Goal: Transaction & Acquisition: Purchase product/service

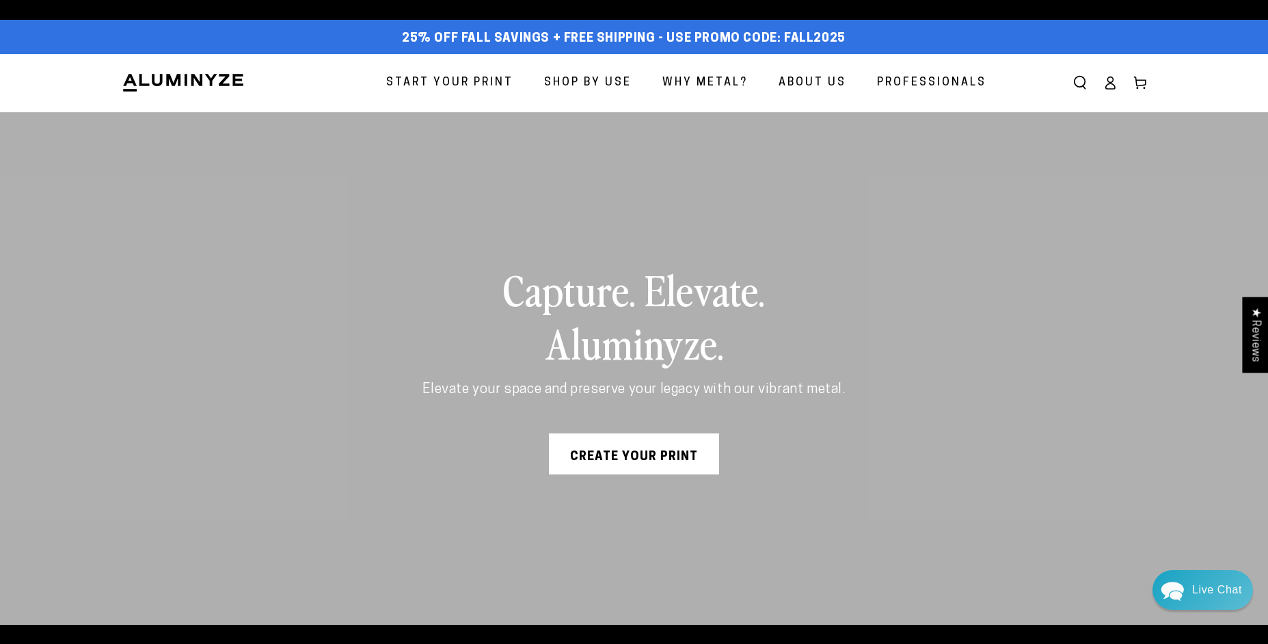
click at [637, 459] on link "Create Your Print" at bounding box center [634, 453] width 170 height 41
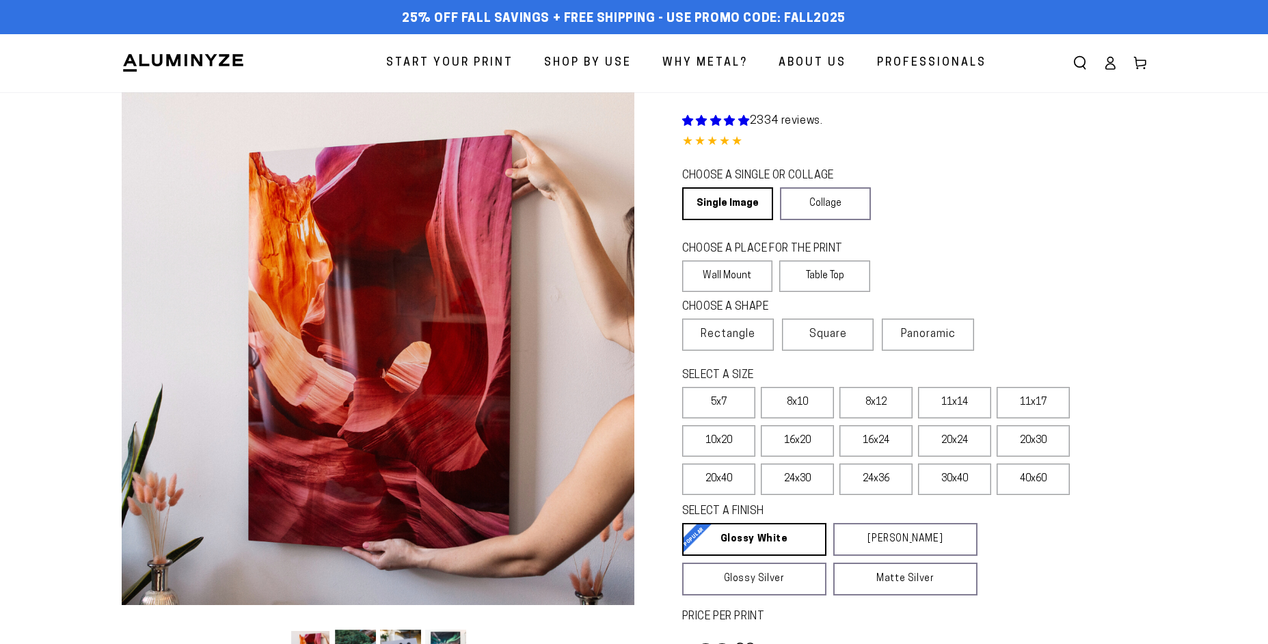
select select "**********"
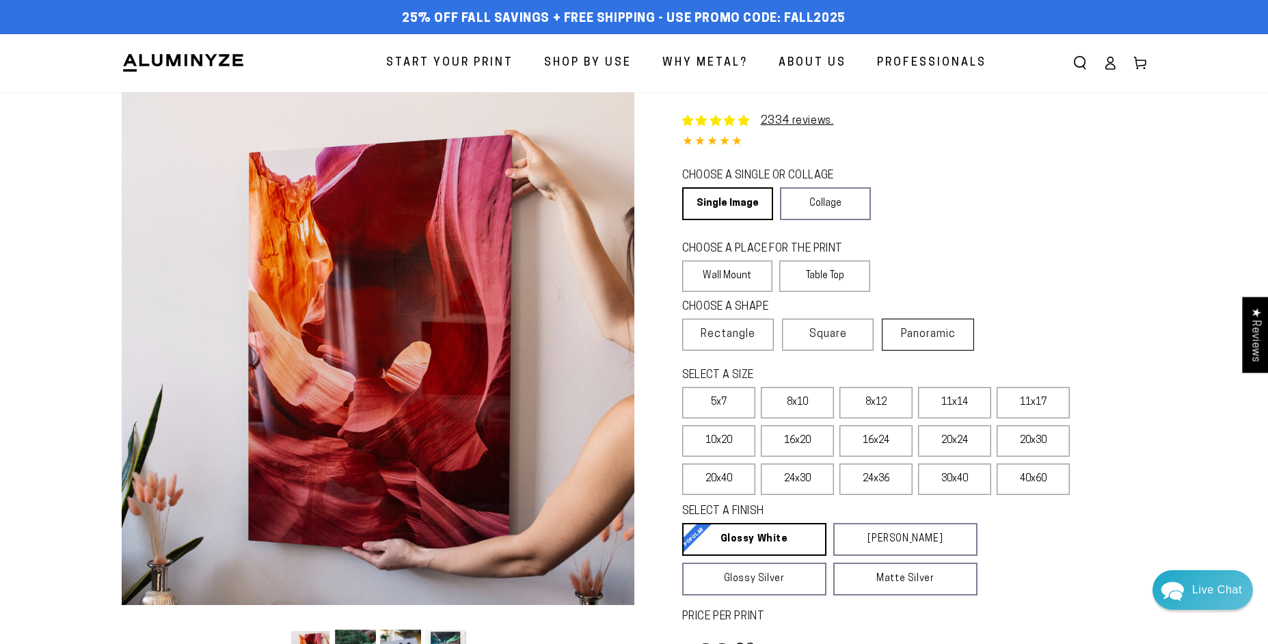
click at [905, 340] on label "Panoramic" at bounding box center [928, 334] width 92 height 32
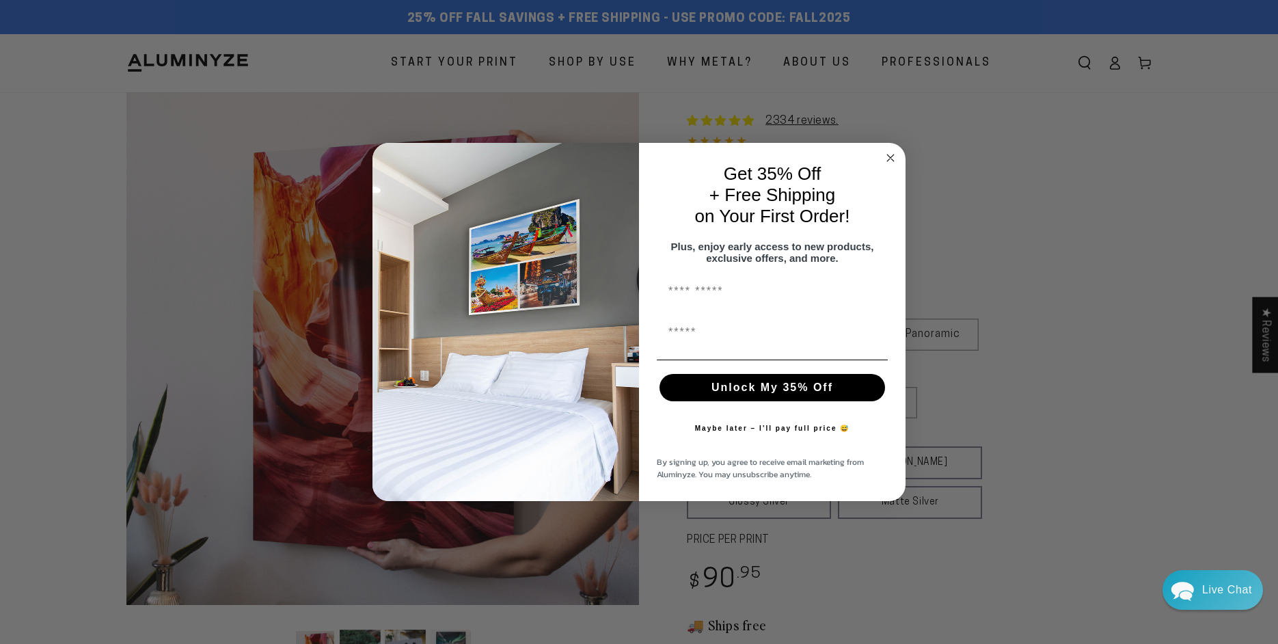
click at [891, 151] on circle "Close dialog" at bounding box center [891, 158] width 16 height 16
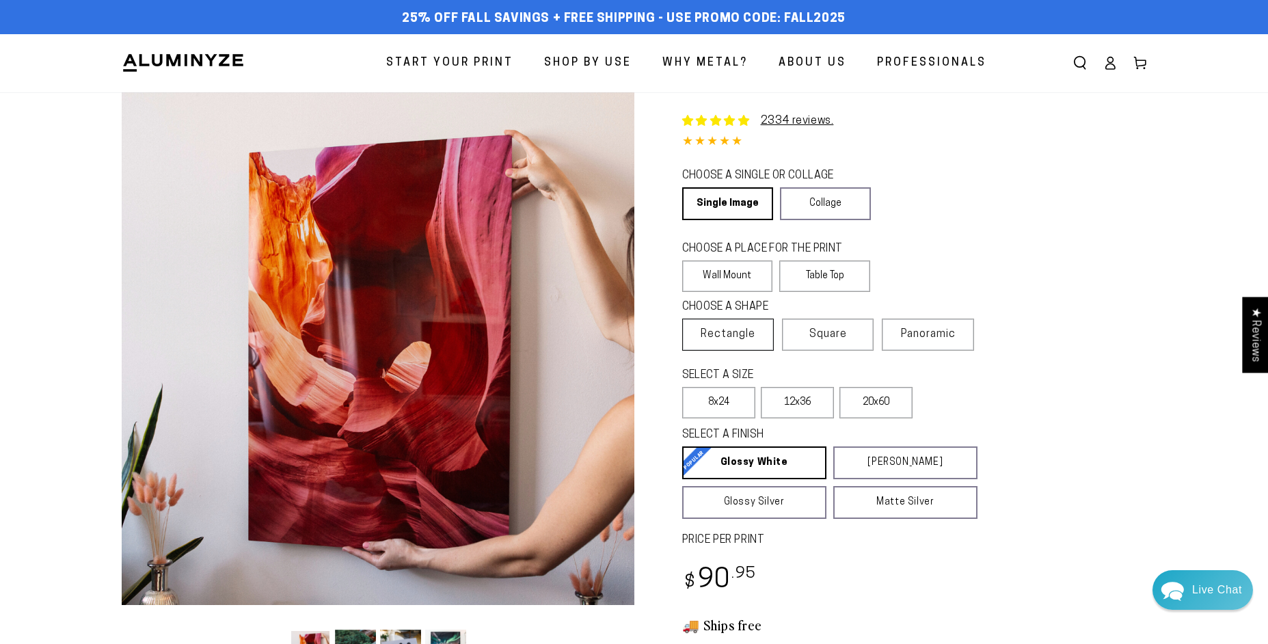
click at [754, 342] on span "Rectangle" at bounding box center [727, 334] width 55 height 16
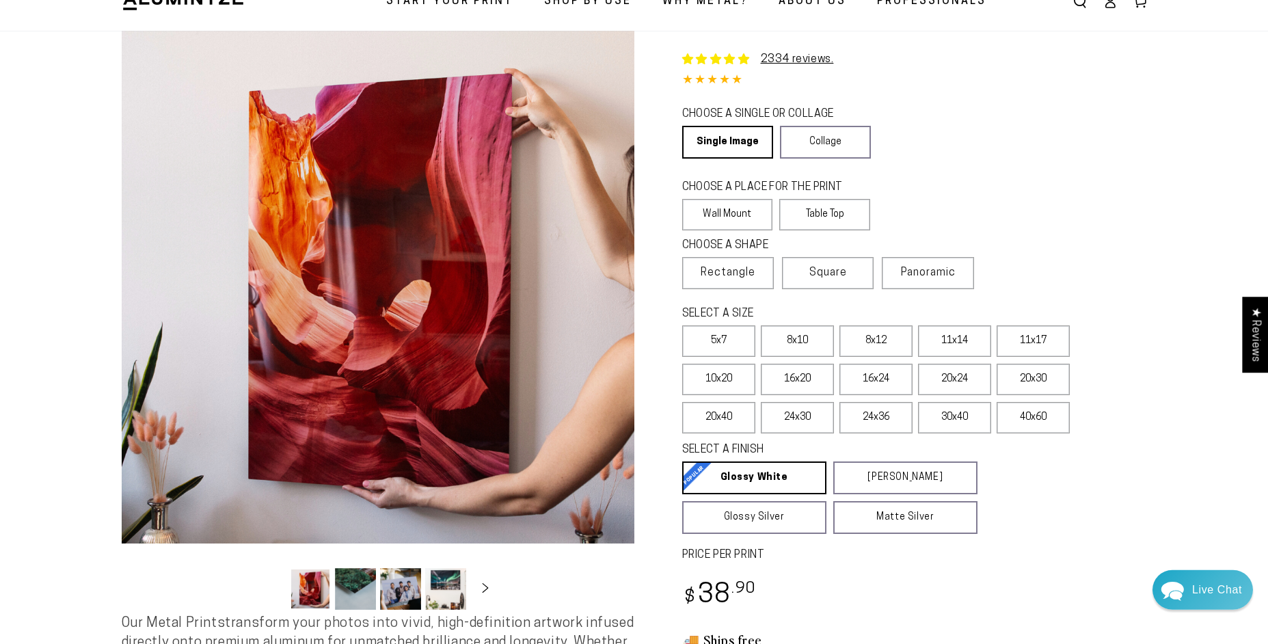
scroll to position [66, 0]
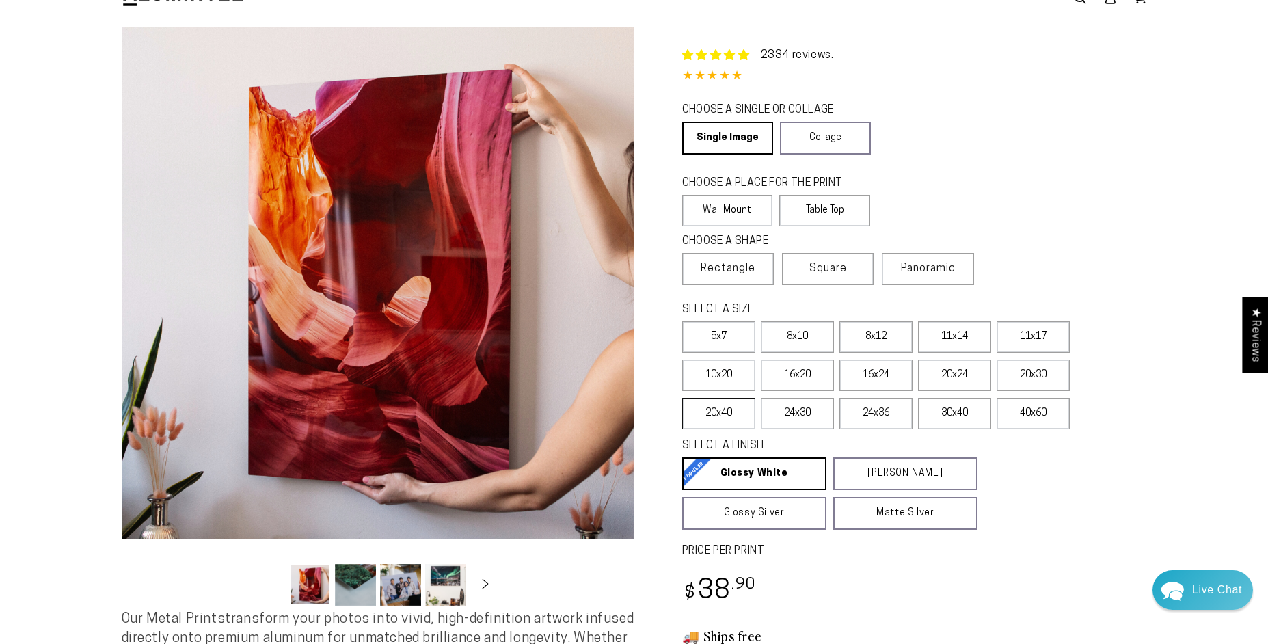
click at [732, 422] on label "20x40" at bounding box center [718, 413] width 73 height 31
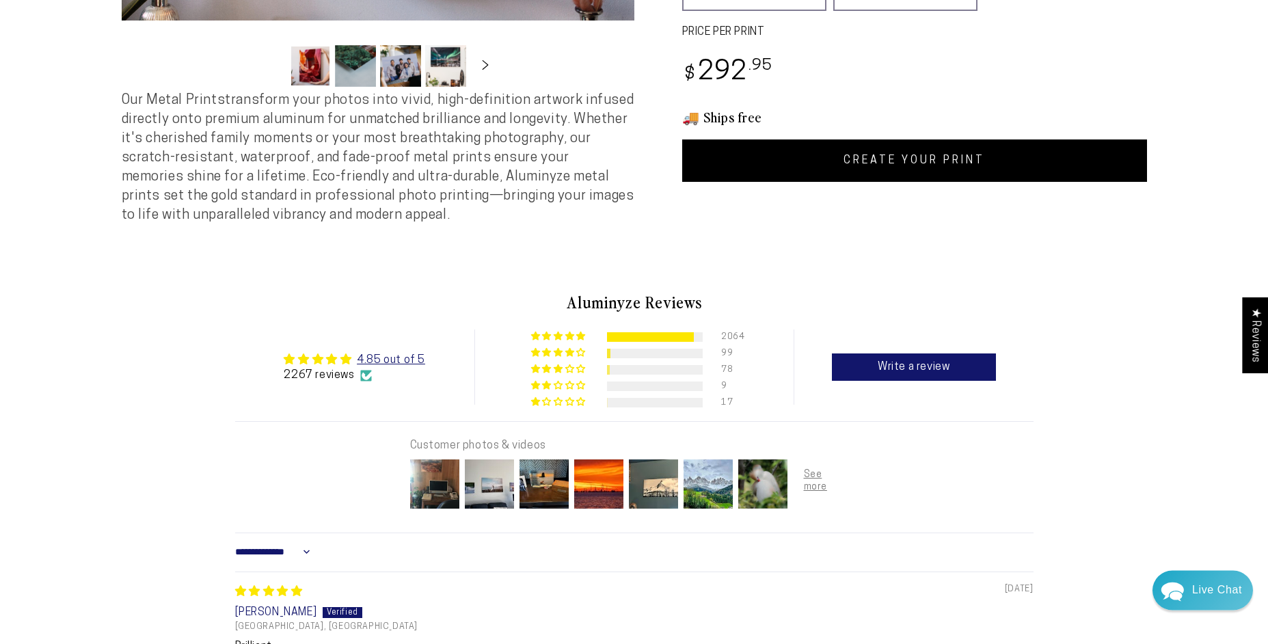
scroll to position [612, 0]
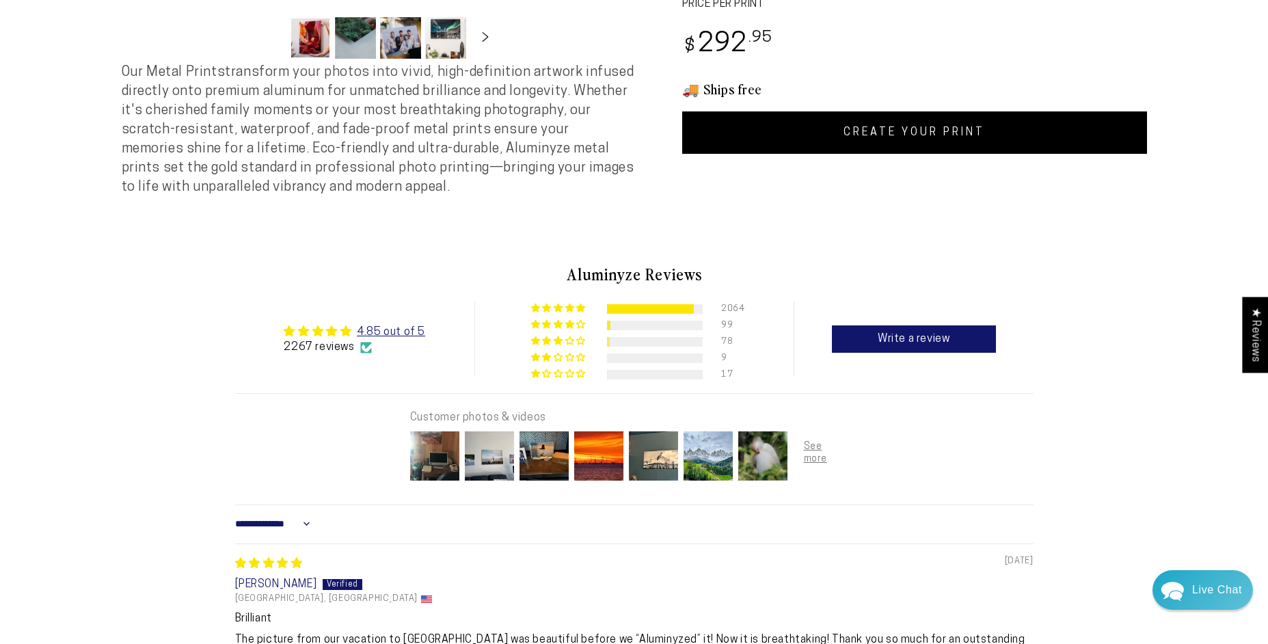
click at [942, 136] on link "CREATE YOUR PRINT" at bounding box center [914, 132] width 465 height 42
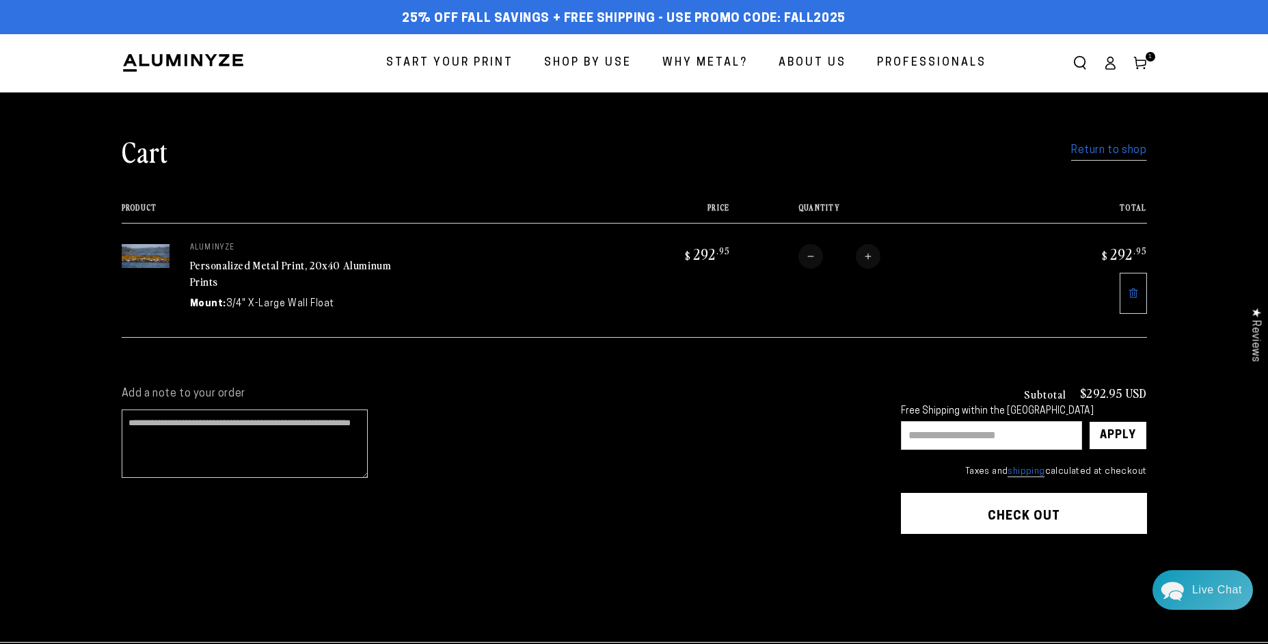
click at [977, 434] on input "text" at bounding box center [991, 435] width 181 height 29
type input "****"
click at [1122, 438] on div "Apply" at bounding box center [1118, 435] width 36 height 27
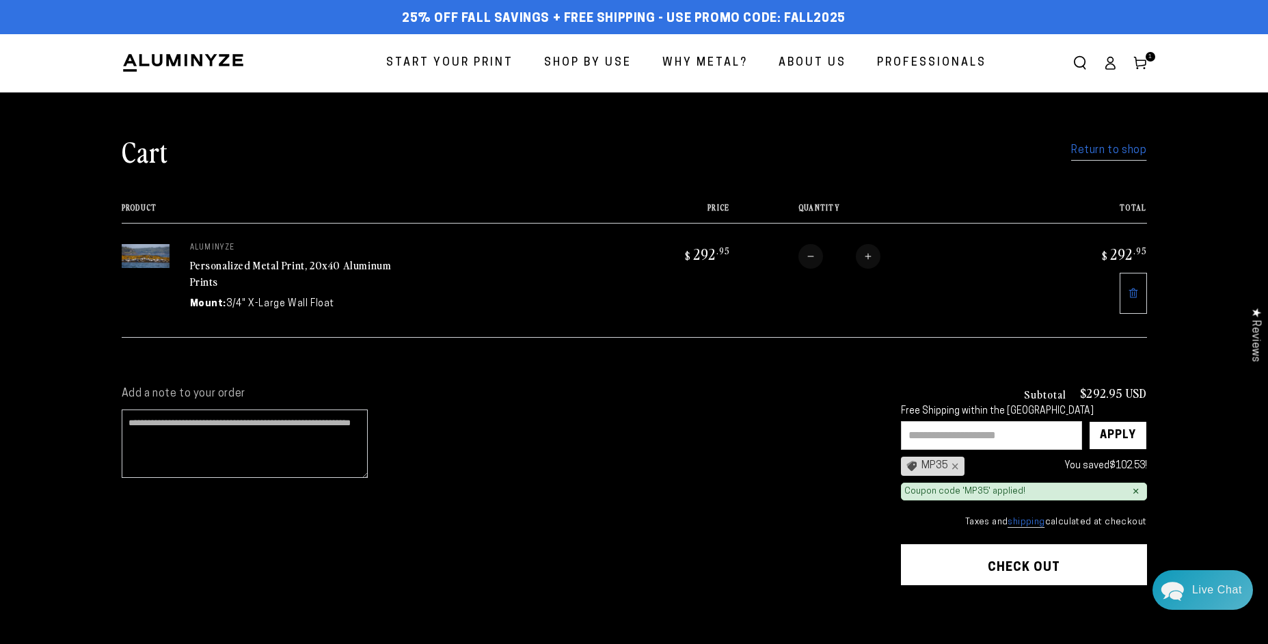
click at [1004, 562] on button "Check out" at bounding box center [1024, 564] width 246 height 41
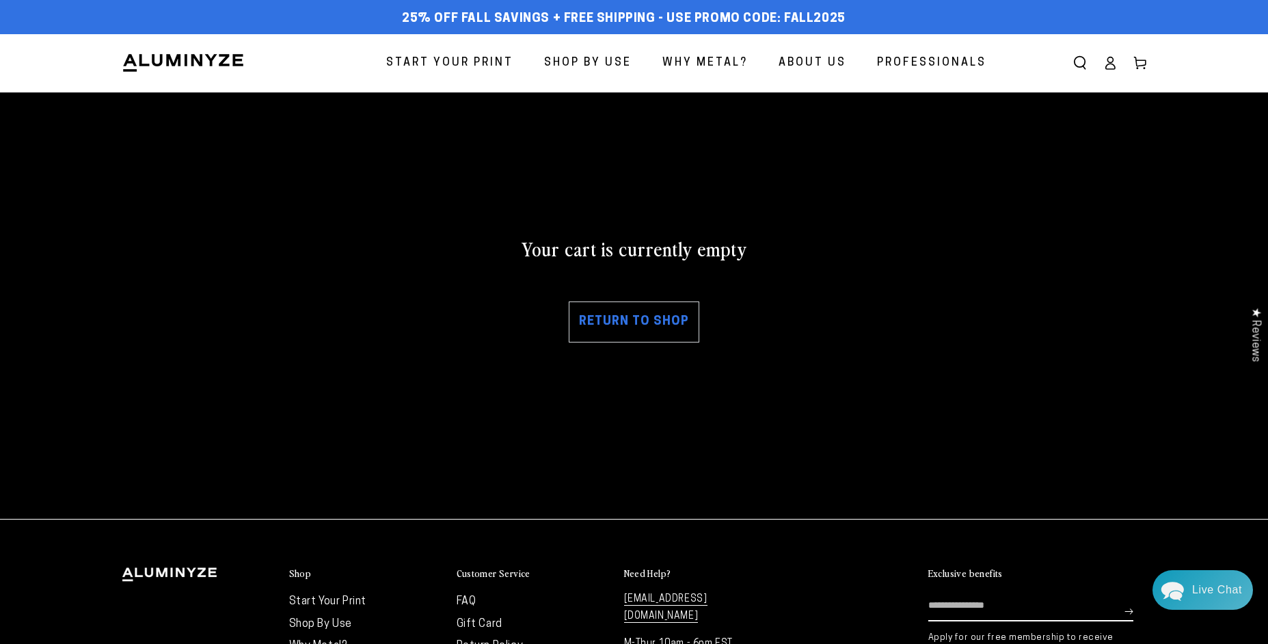
click at [642, 326] on link "Return to shop" at bounding box center [634, 321] width 131 height 41
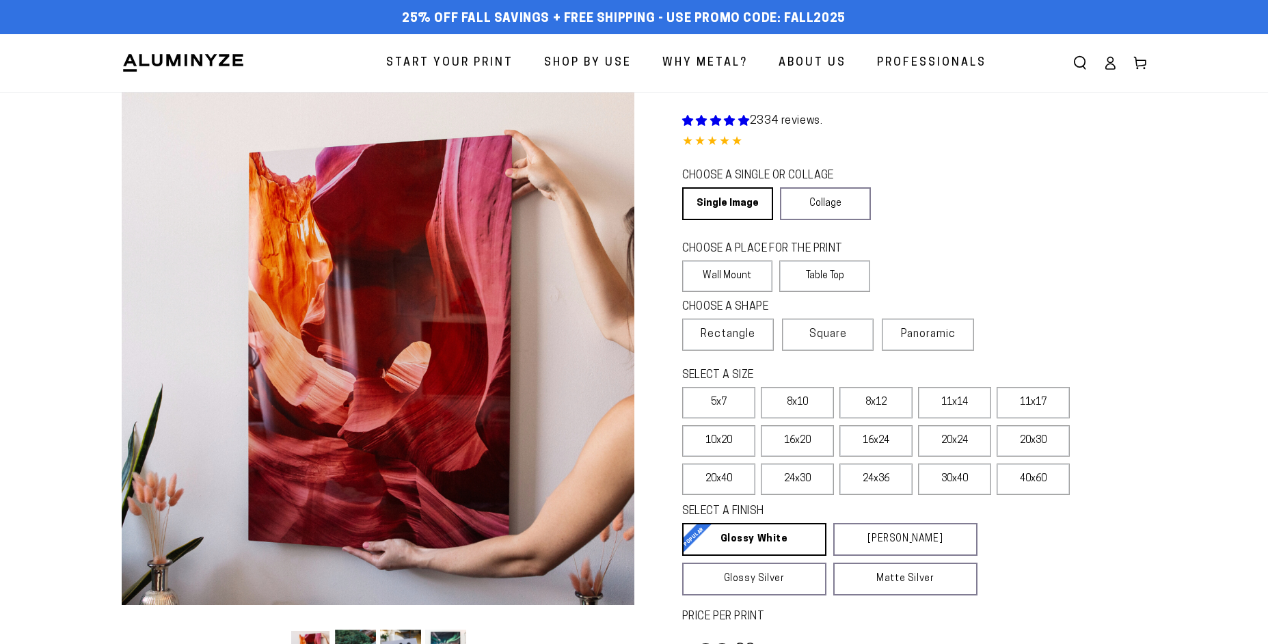
select select "**********"
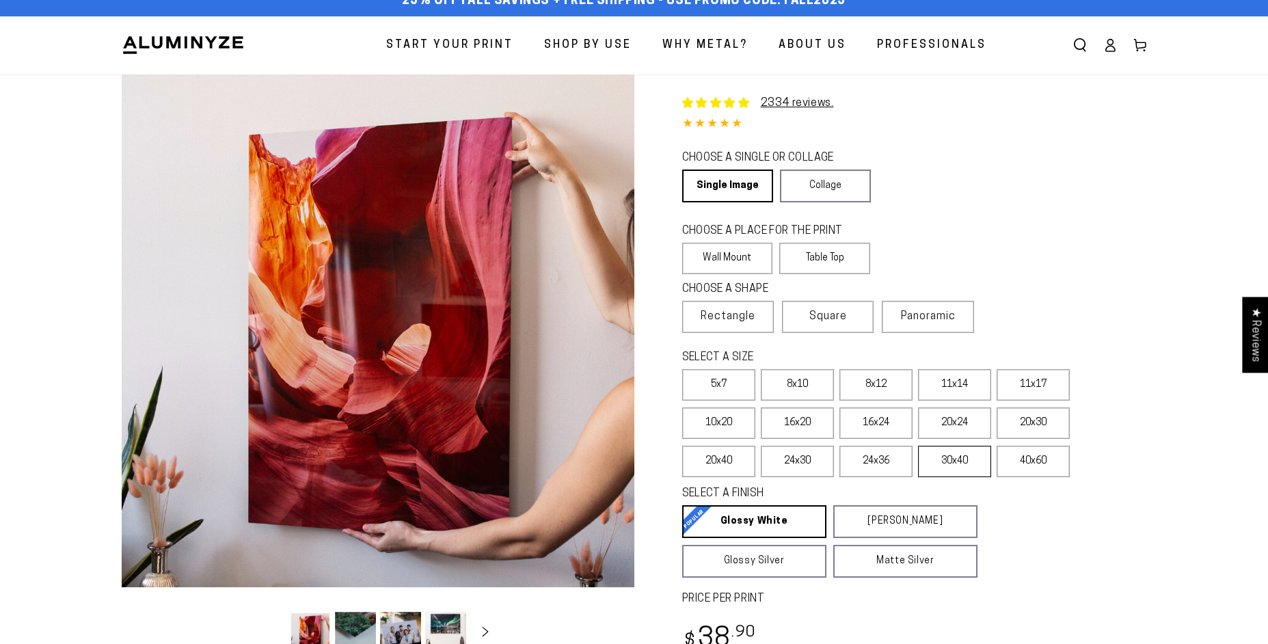
scroll to position [219, 0]
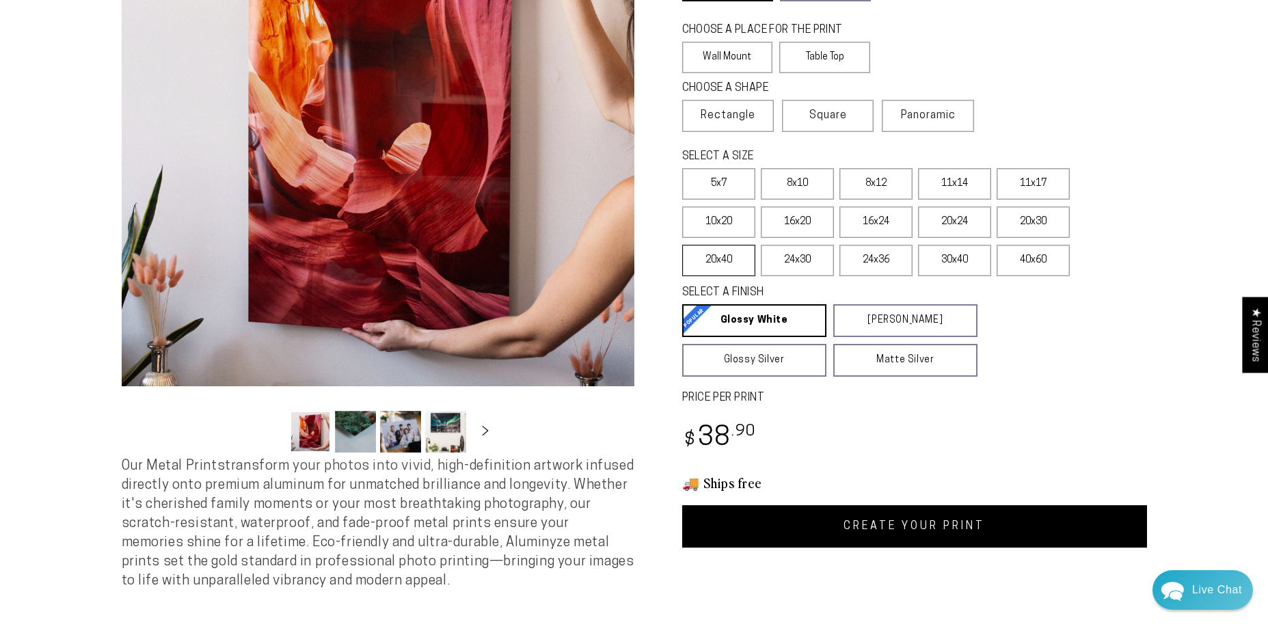
click at [718, 263] on label "20x40" at bounding box center [718, 260] width 73 height 31
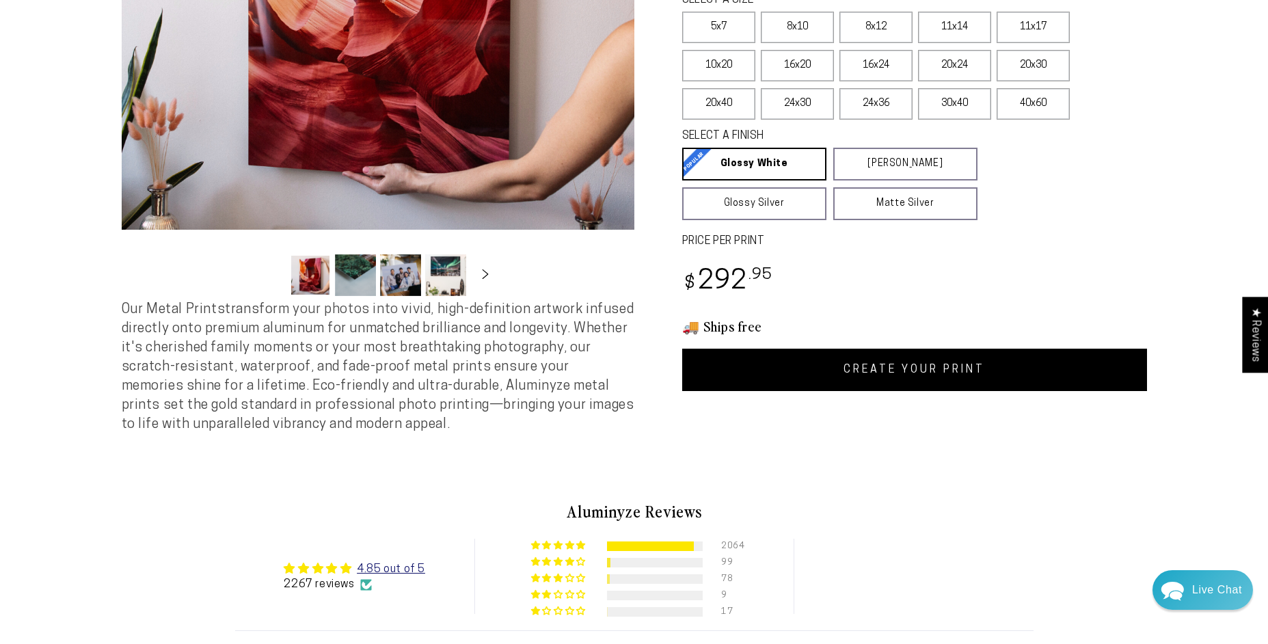
scroll to position [383, 0]
